Goal: Information Seeking & Learning: Learn about a topic

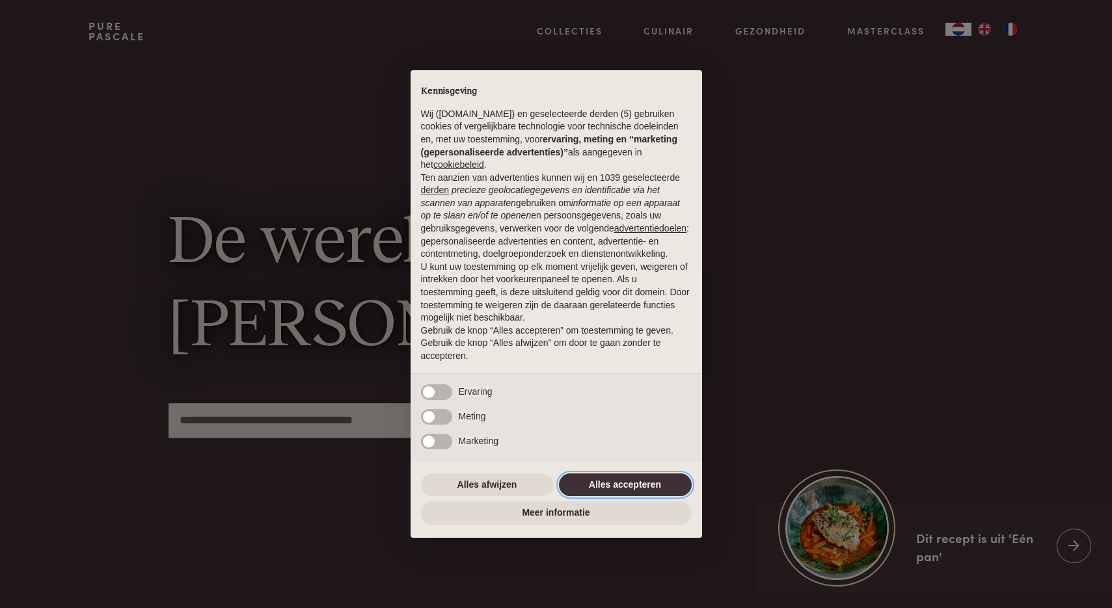
click at [619, 493] on button "Alles accepteren" at bounding box center [625, 485] width 133 height 23
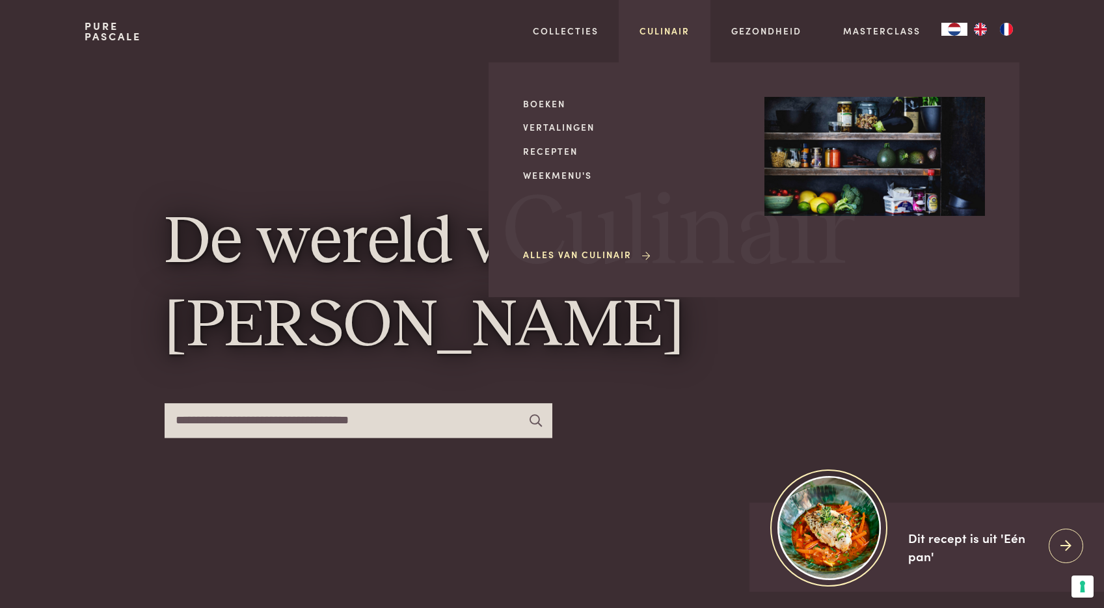
click at [670, 32] on link "Culinair" at bounding box center [665, 31] width 50 height 14
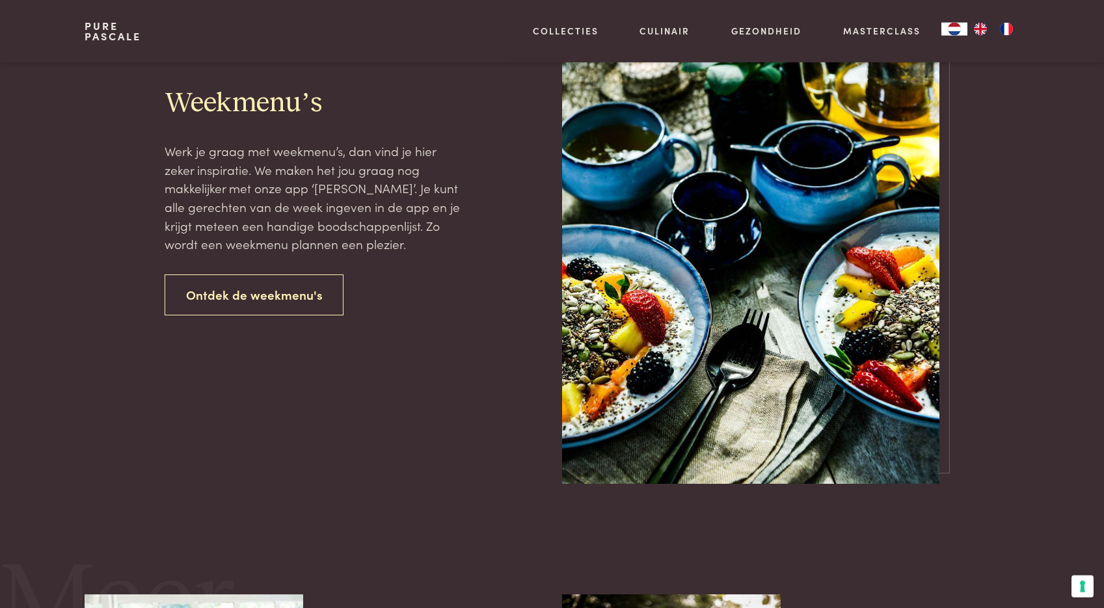
scroll to position [1692, 0]
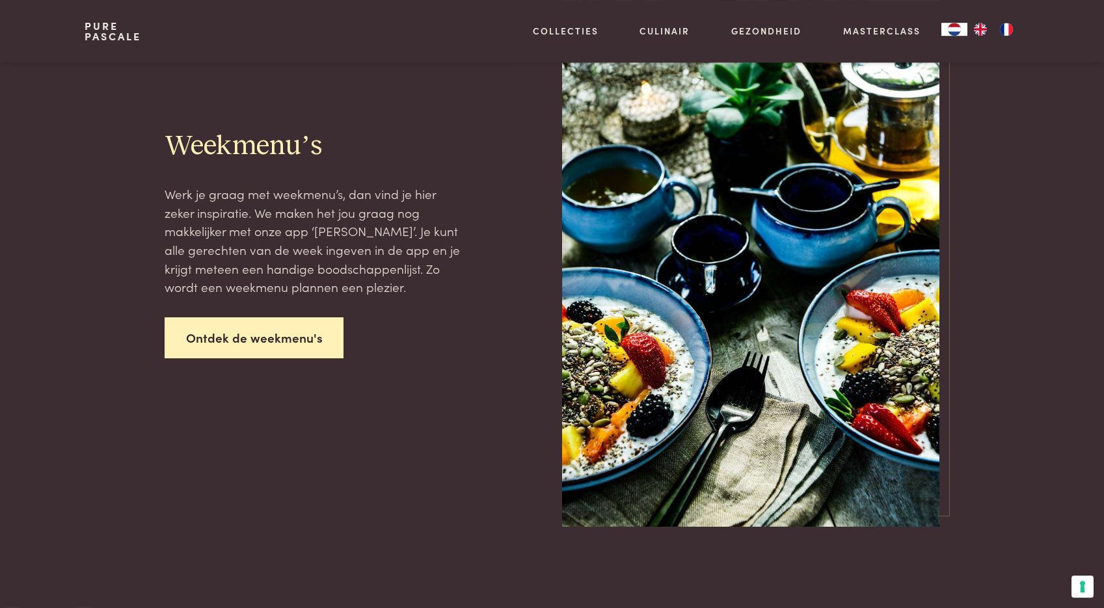
click at [310, 336] on link "Ontdek de weekmenu's" at bounding box center [255, 338] width 180 height 41
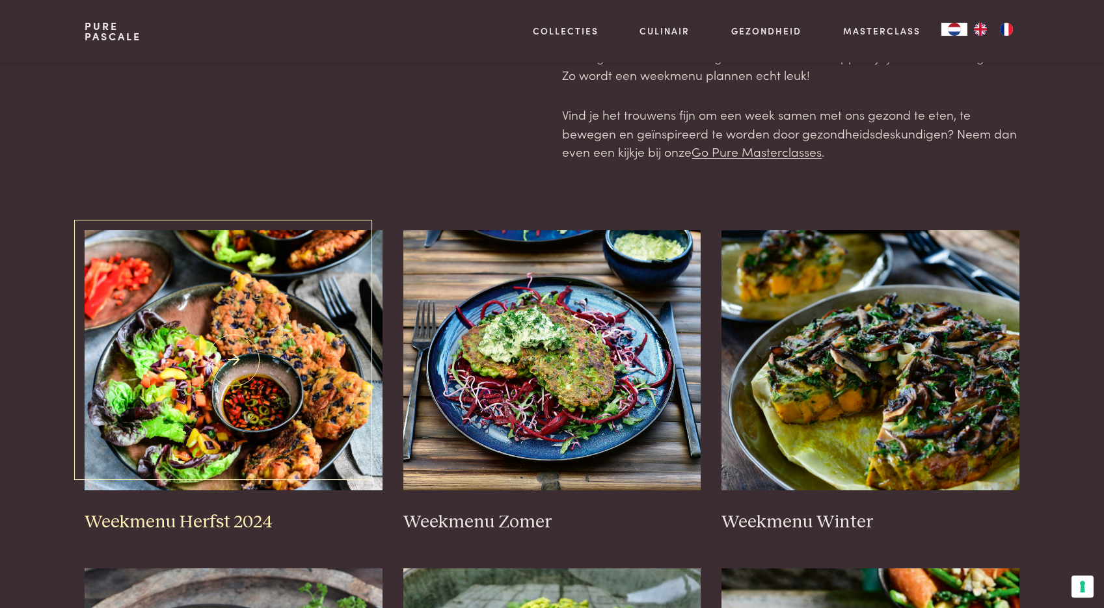
scroll to position [114, 0]
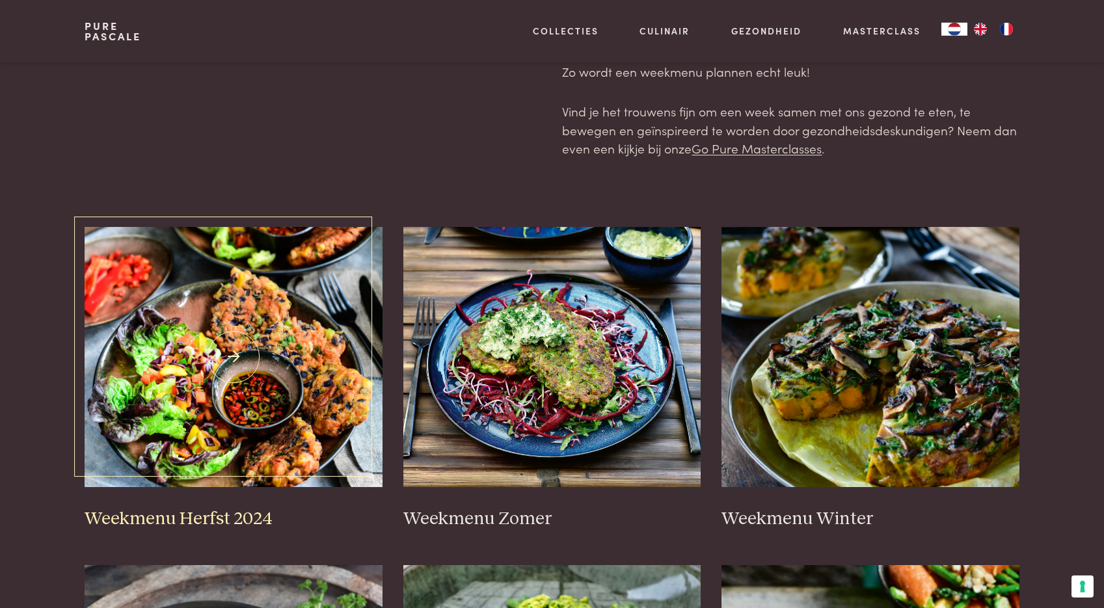
click at [276, 339] on img at bounding box center [234, 357] width 298 height 260
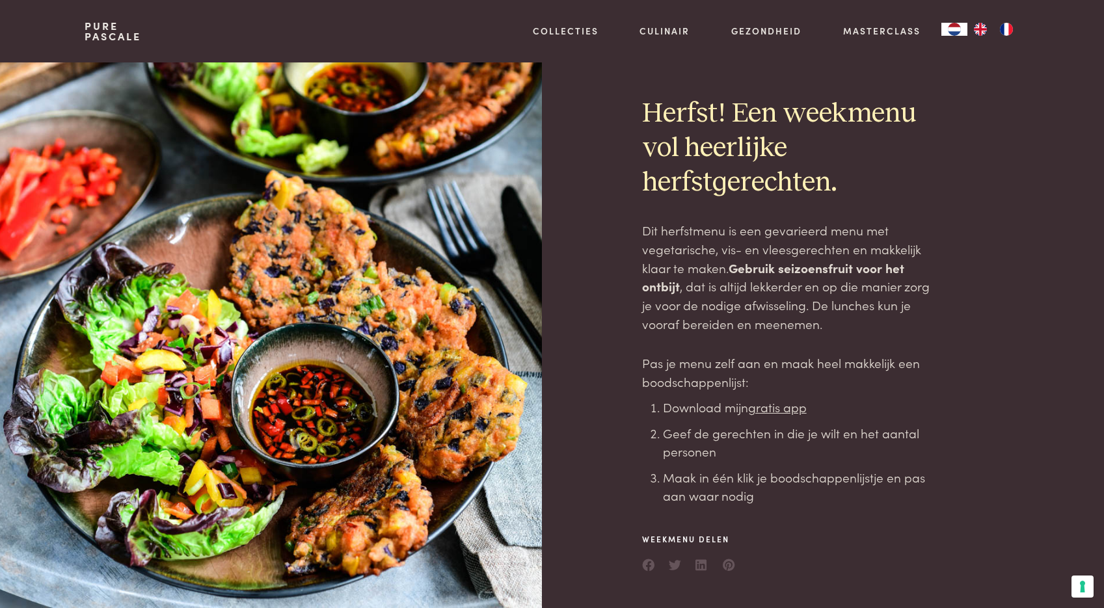
click at [288, 334] on div at bounding box center [313, 335] width 457 height 546
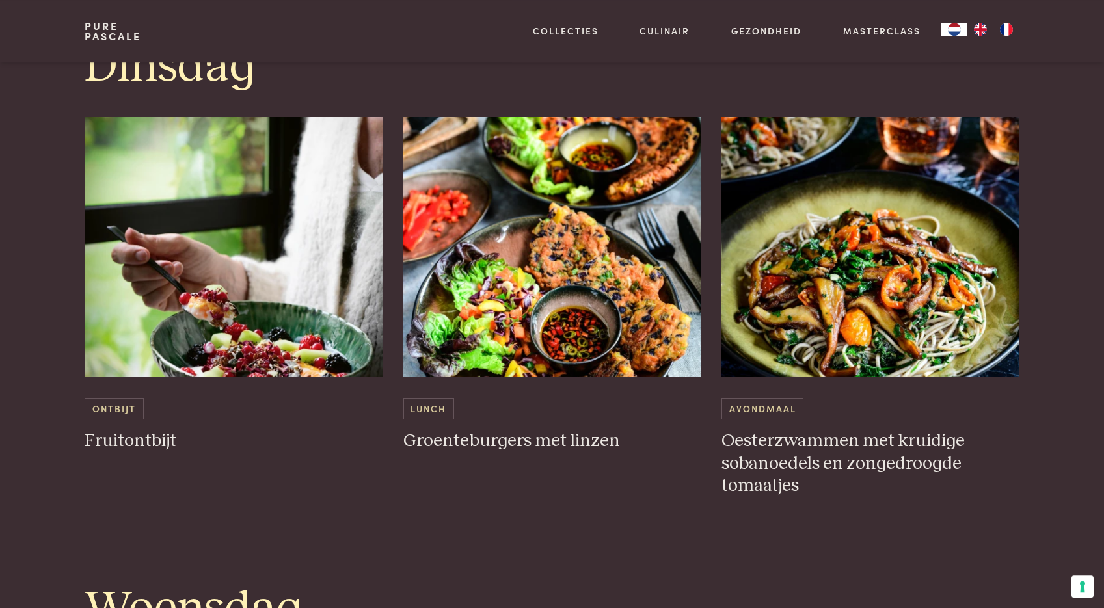
scroll to position [1224, 0]
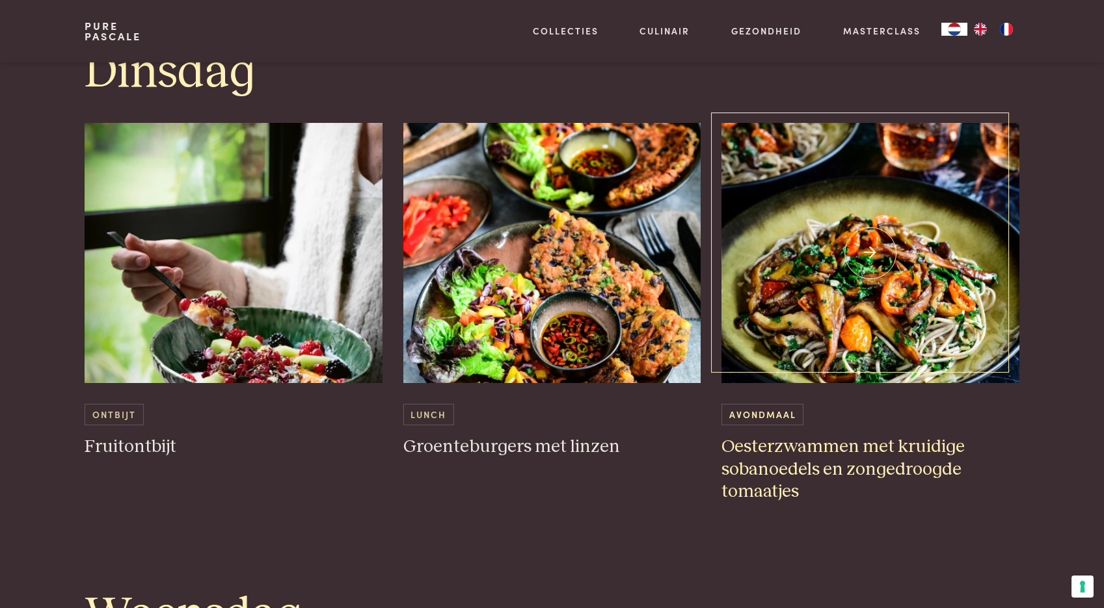
click at [912, 260] on img at bounding box center [871, 253] width 298 height 260
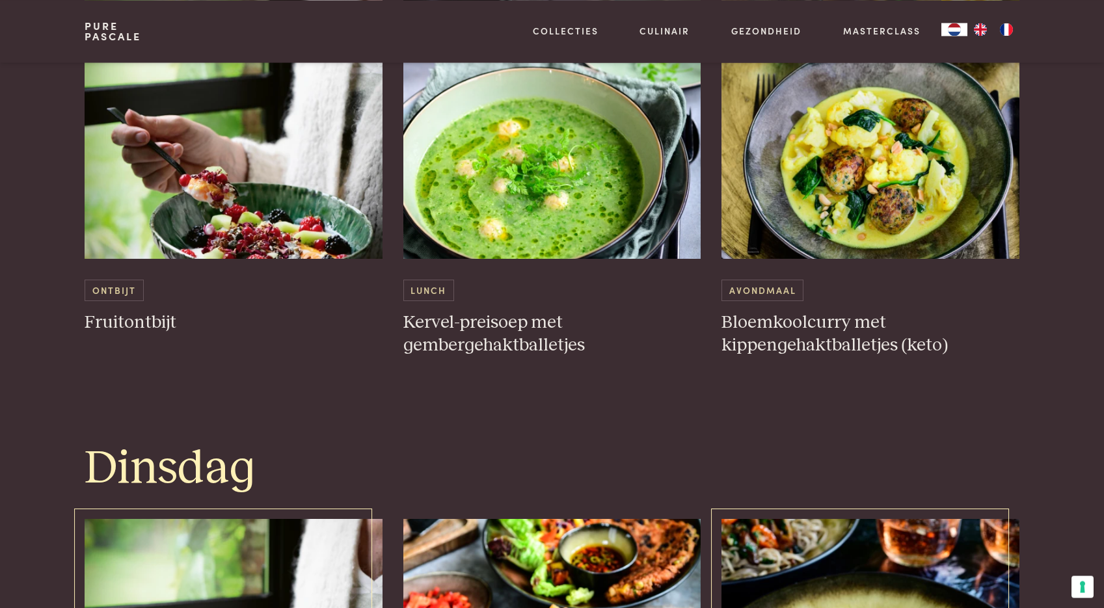
scroll to position [826, 0]
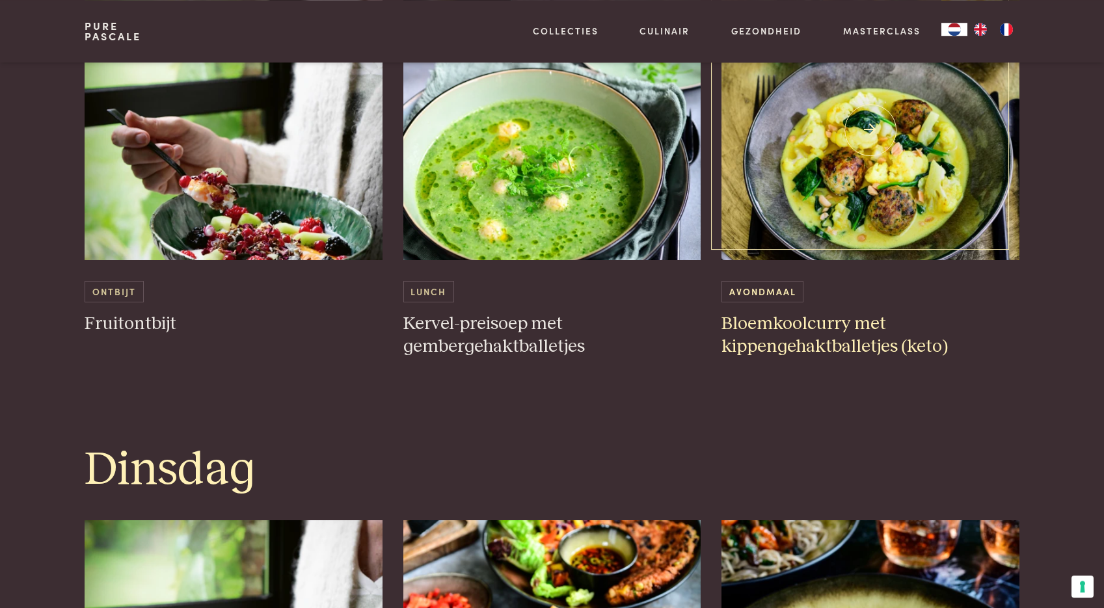
click at [879, 154] on img at bounding box center [871, 130] width 298 height 260
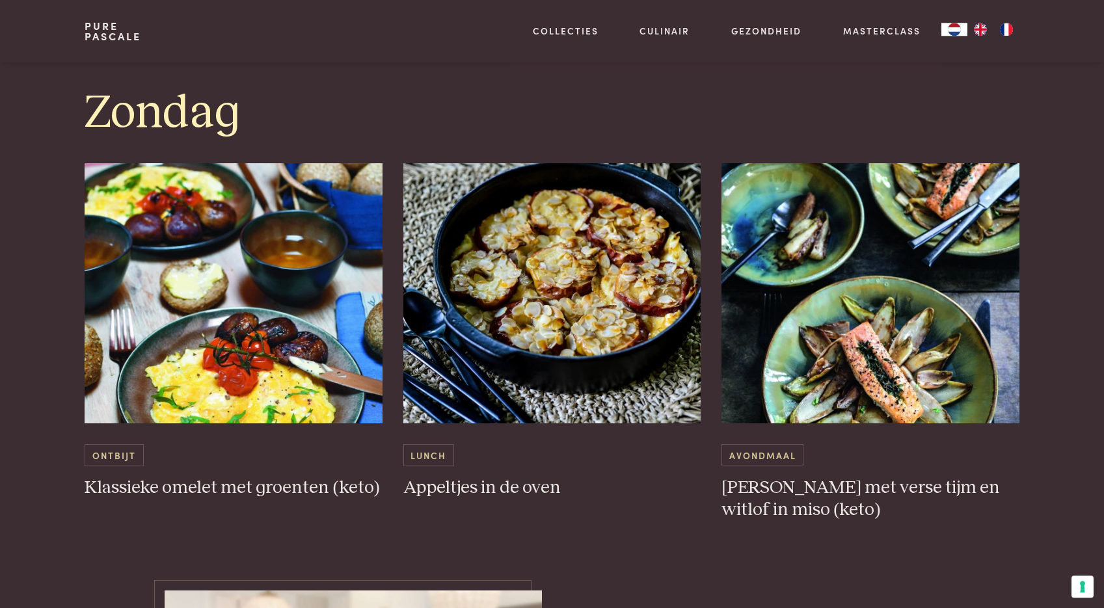
scroll to position [3784, 0]
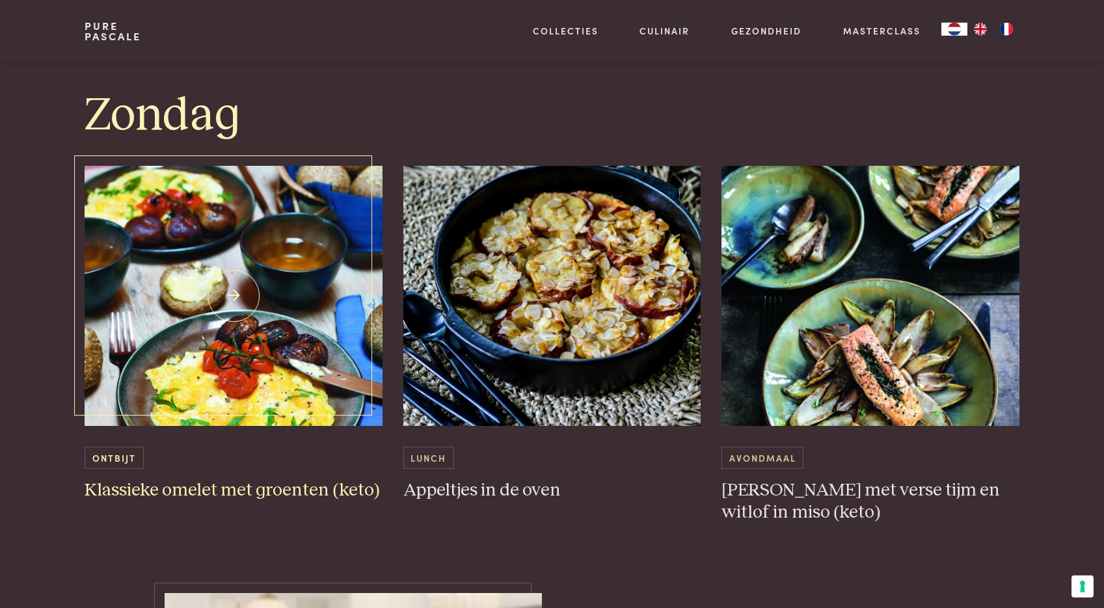
click at [283, 411] on img at bounding box center [234, 296] width 298 height 260
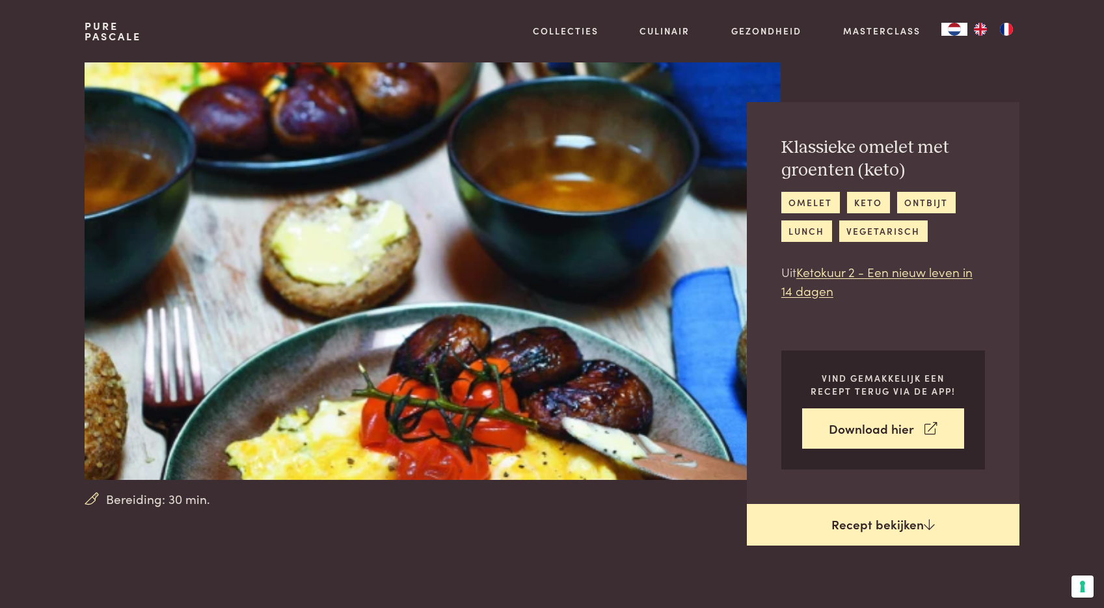
click at [826, 532] on link "Recept bekijken" at bounding box center [883, 525] width 273 height 42
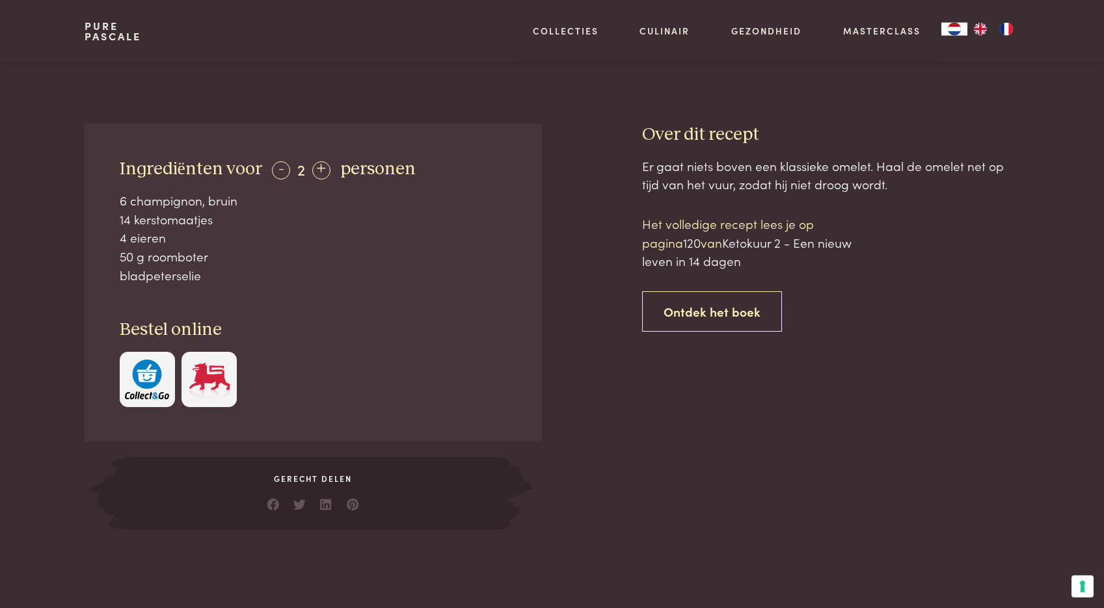
scroll to position [489, 0]
click at [273, 174] on div "-" at bounding box center [281, 172] width 18 height 18
click at [315, 171] on div "+" at bounding box center [319, 172] width 18 height 18
click at [280, 167] on div "-" at bounding box center [281, 172] width 18 height 18
click at [310, 167] on div "+" at bounding box center [319, 172] width 18 height 18
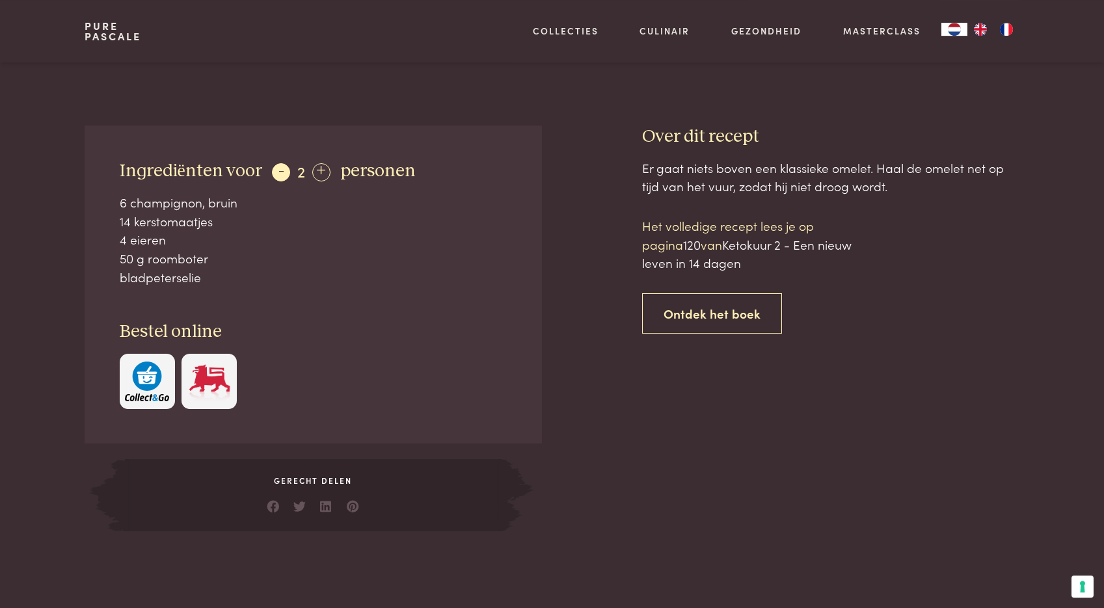
click at [282, 171] on div "-" at bounding box center [281, 172] width 18 height 18
click at [319, 170] on div "+" at bounding box center [319, 172] width 18 height 18
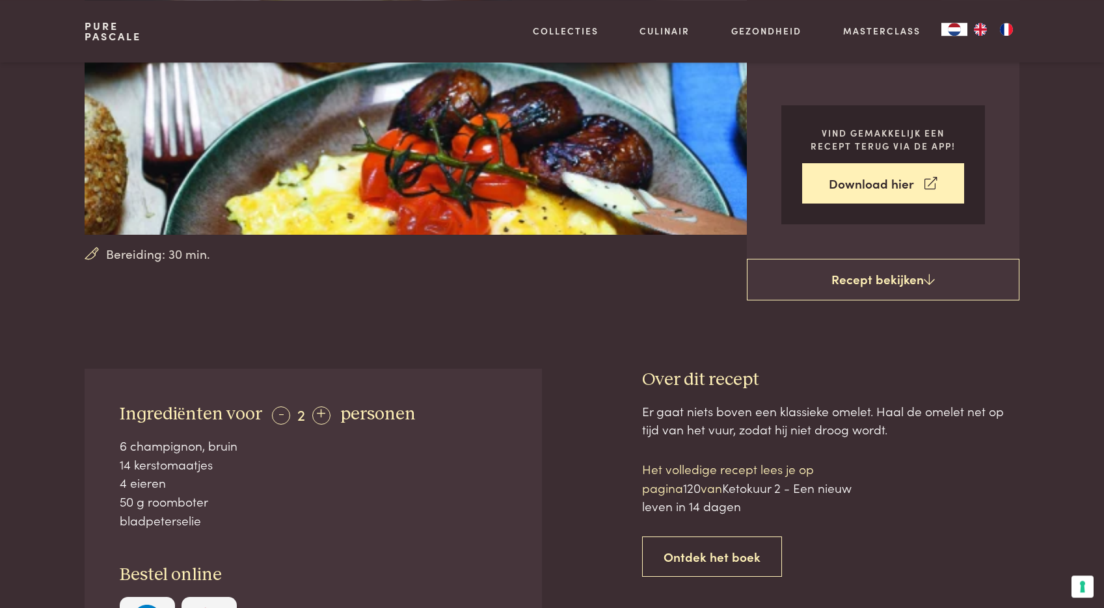
scroll to position [0, 0]
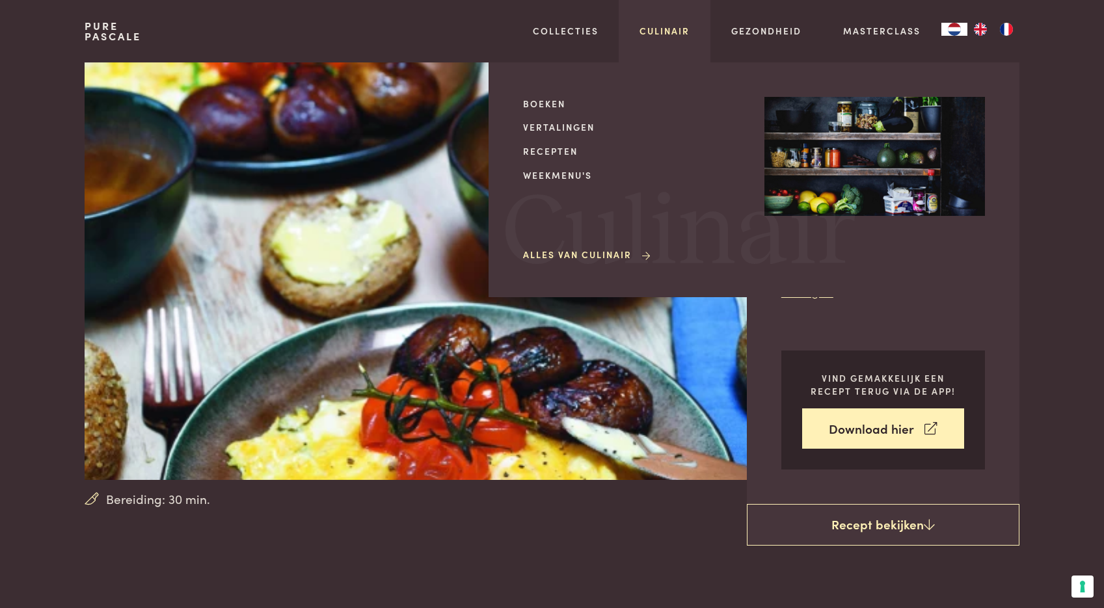
click at [666, 34] on link "Culinair" at bounding box center [665, 31] width 50 height 14
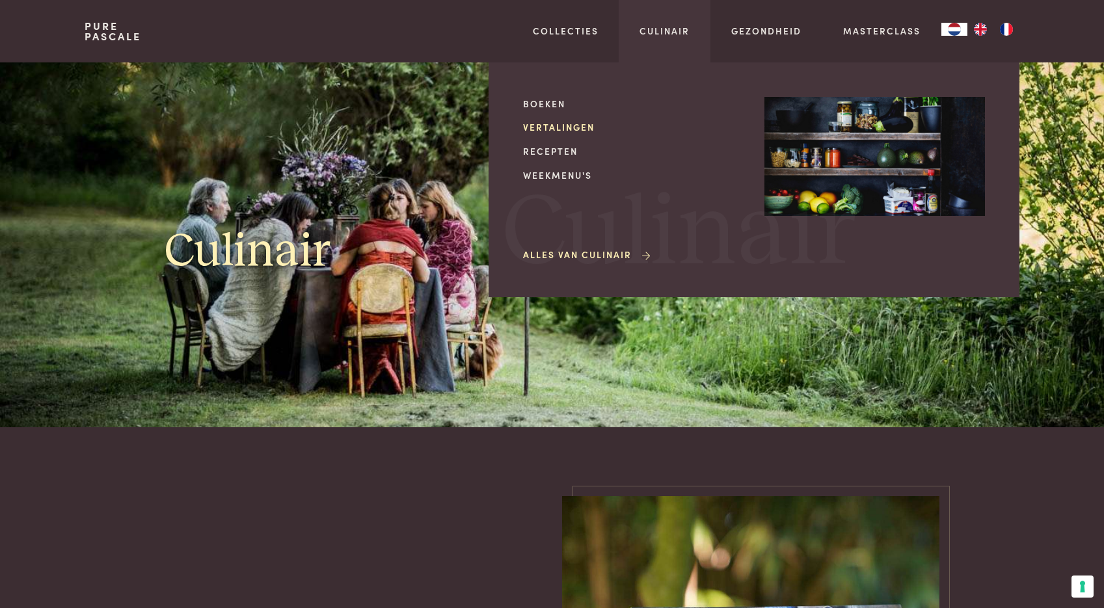
click at [577, 130] on link "Vertalingen" at bounding box center [633, 127] width 221 height 14
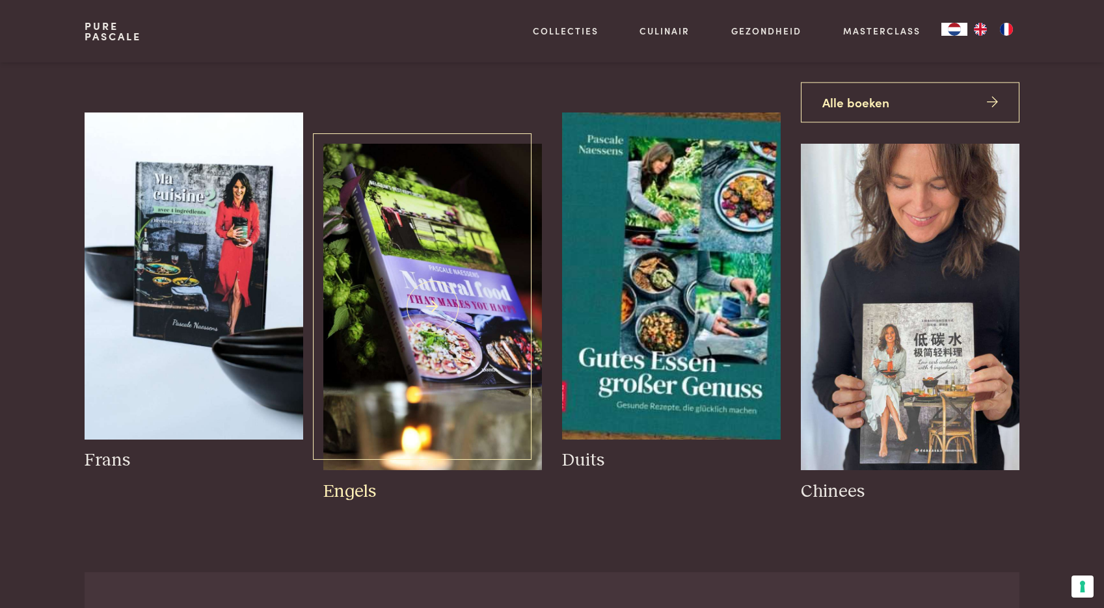
scroll to position [82, 0]
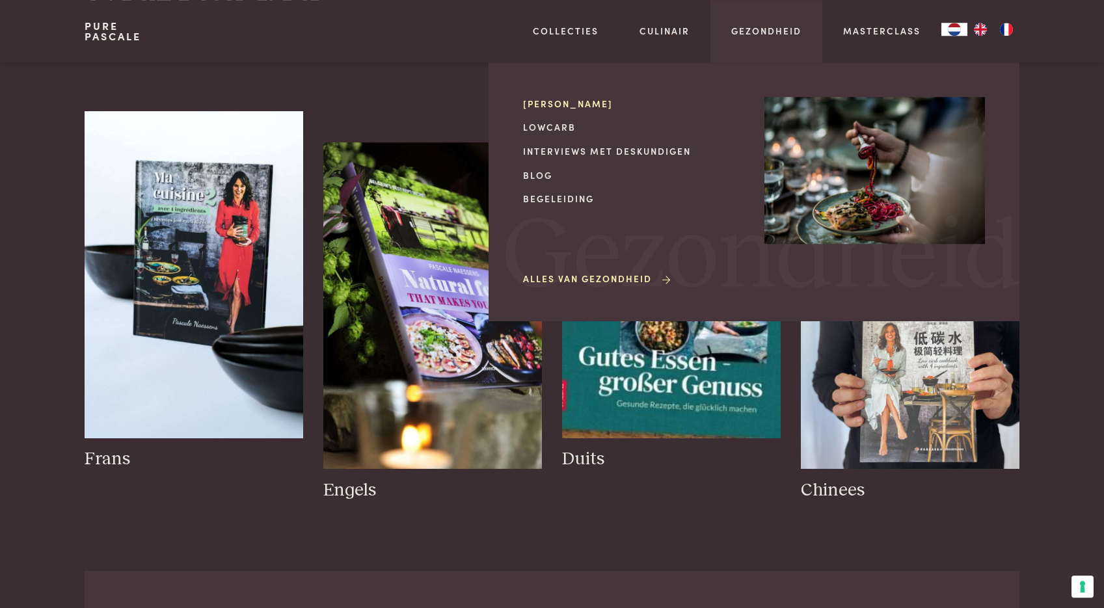
click at [603, 101] on link "[PERSON_NAME]" at bounding box center [633, 104] width 221 height 14
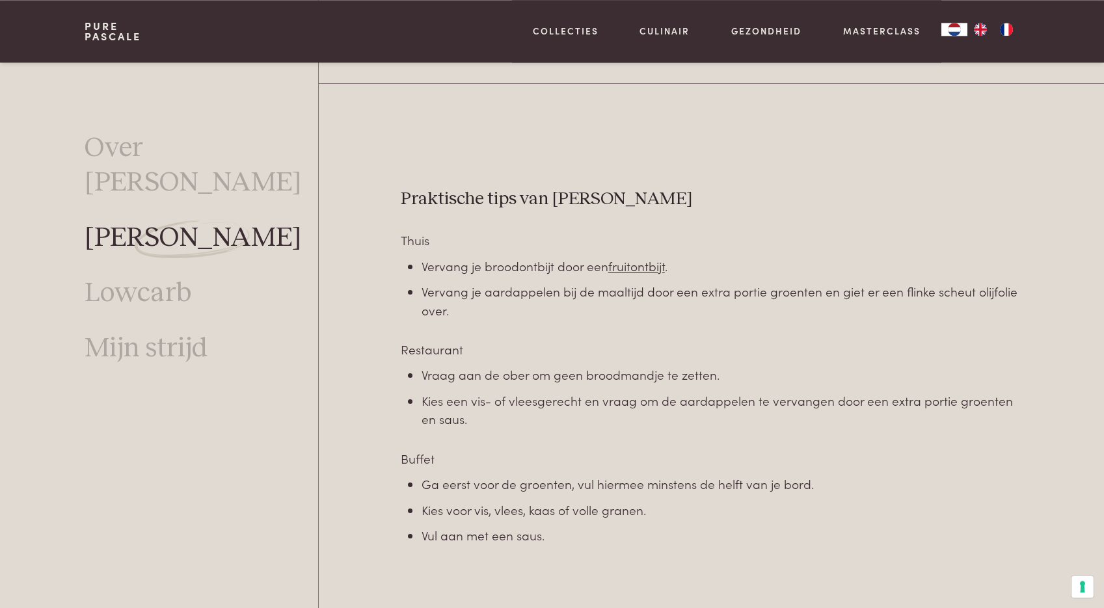
scroll to position [3706, 0]
click at [150, 277] on link "Lowcarb" at bounding box center [138, 294] width 107 height 34
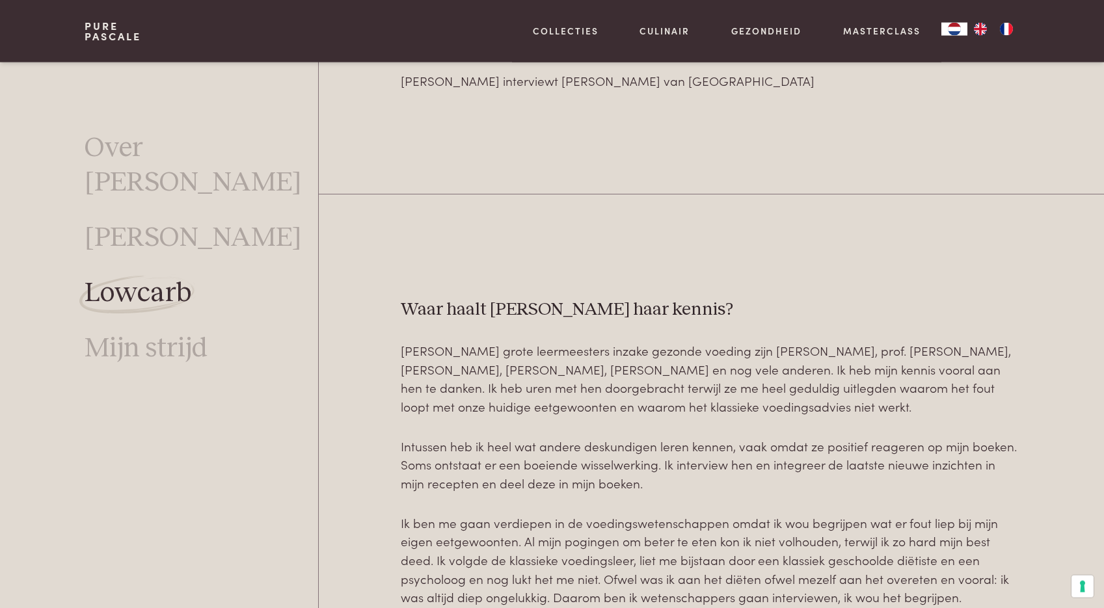
scroll to position [3074, 0]
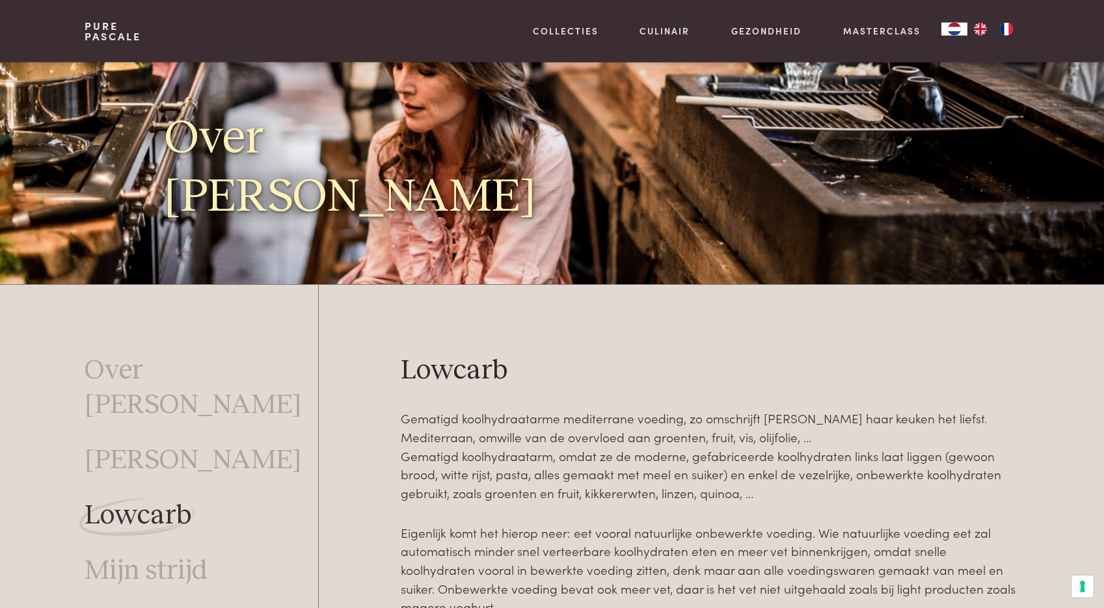
scroll to position [0, 0]
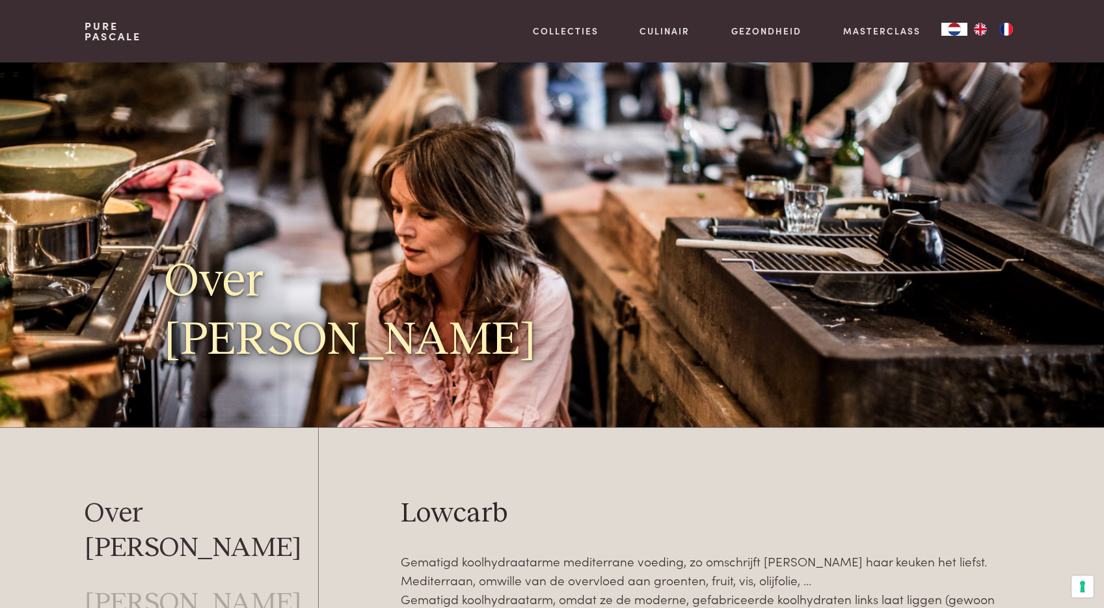
click at [159, 518] on link "Over [PERSON_NAME]" at bounding box center [202, 531] width 234 height 69
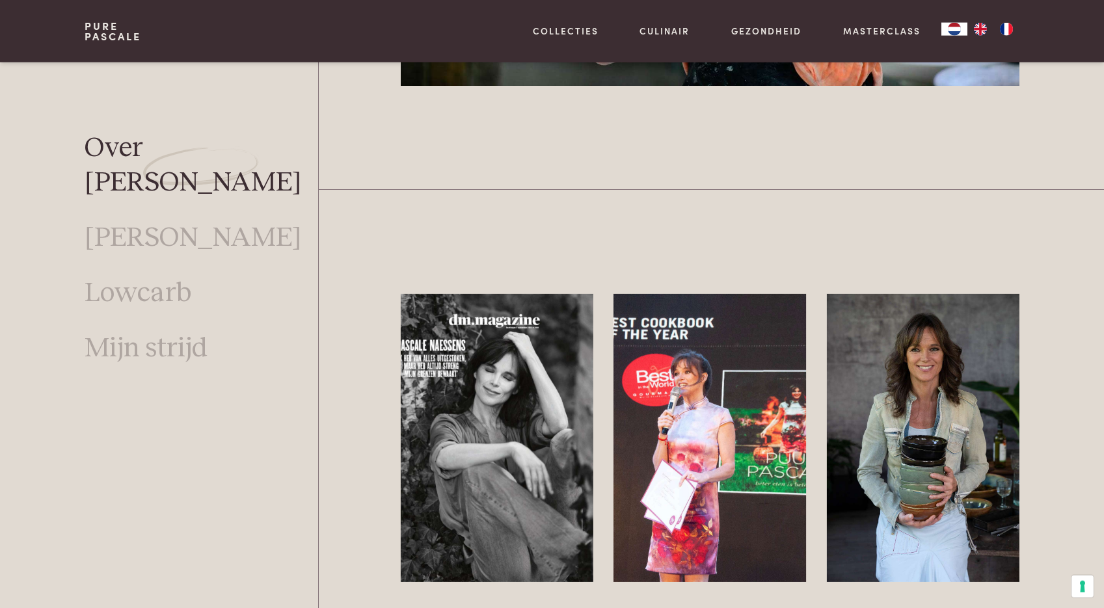
scroll to position [3802, 0]
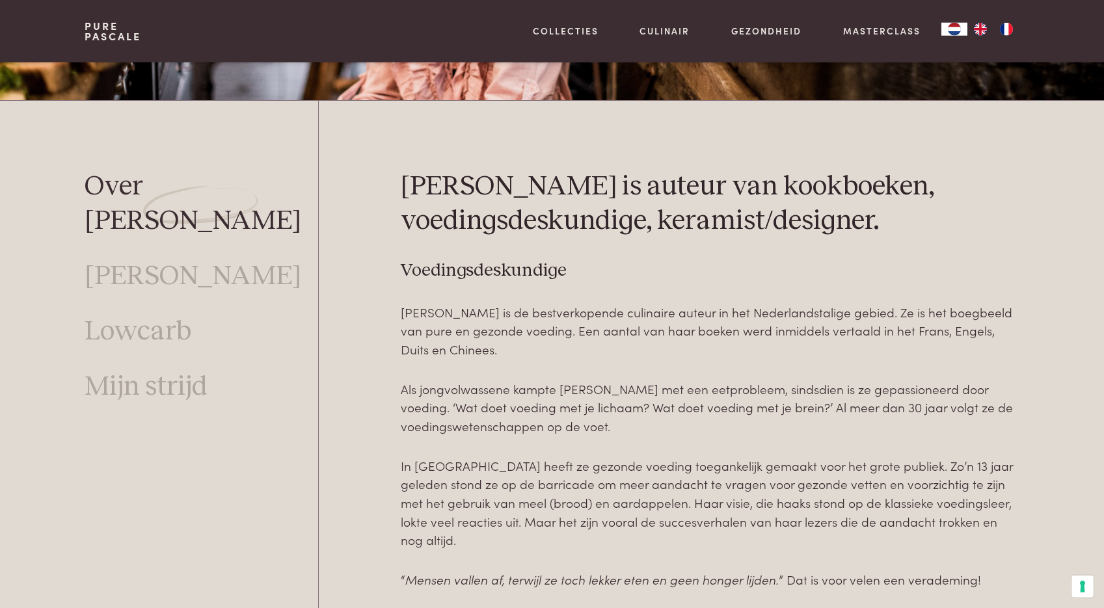
scroll to position [0, 0]
